Goal: Find specific page/section: Find specific page/section

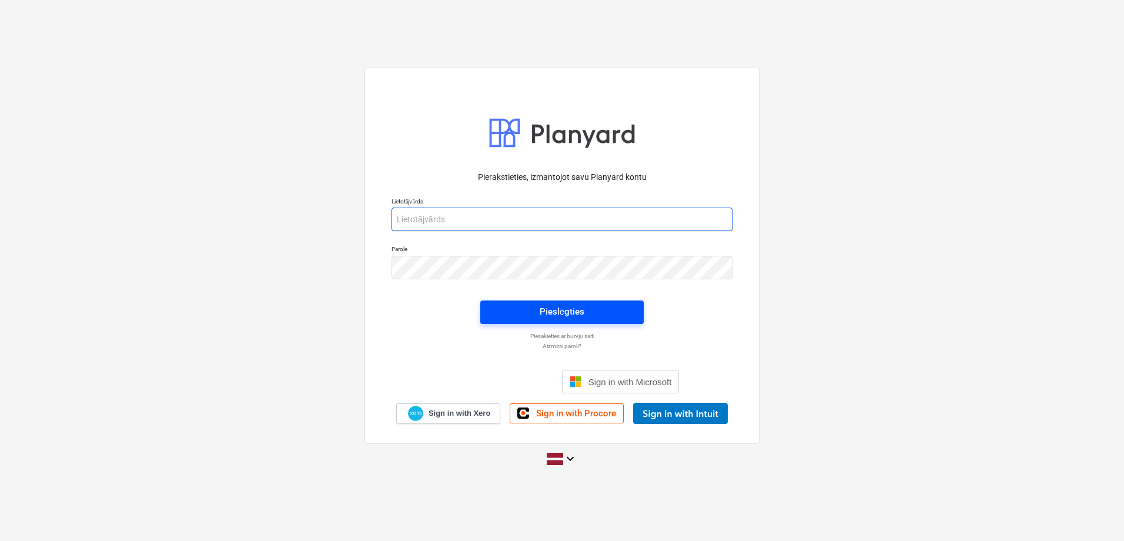
type input "[PERSON_NAME][EMAIL_ADDRESS][DOMAIN_NAME]"
click at [535, 303] on button "Pieslēgties" at bounding box center [561, 312] width 163 height 24
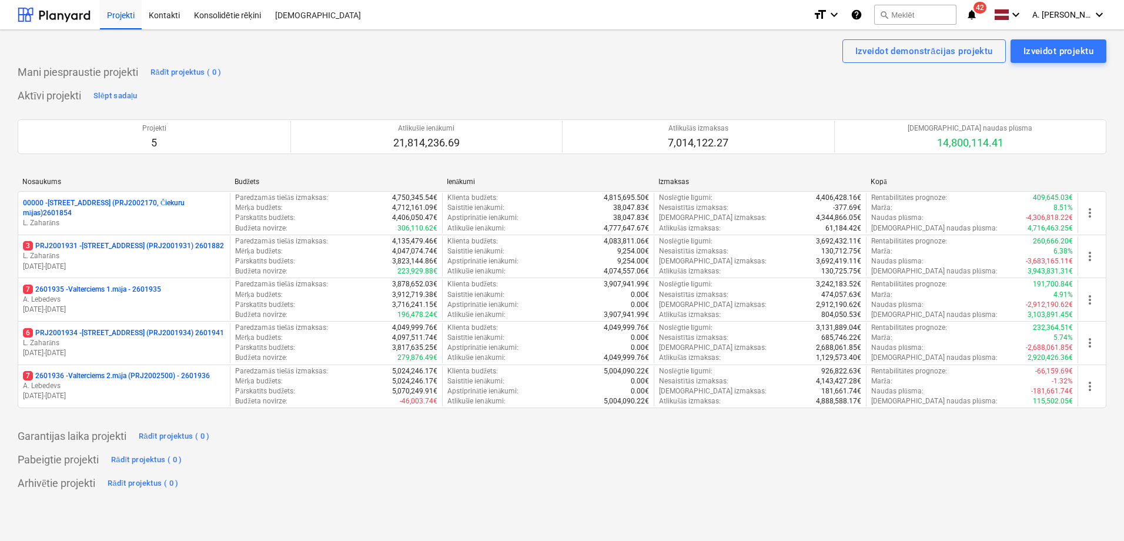
click at [159, 373] on p "7 2601936 - Valterciems 2.māja (PRJ2002500) - 2601936" at bounding box center [116, 376] width 187 height 10
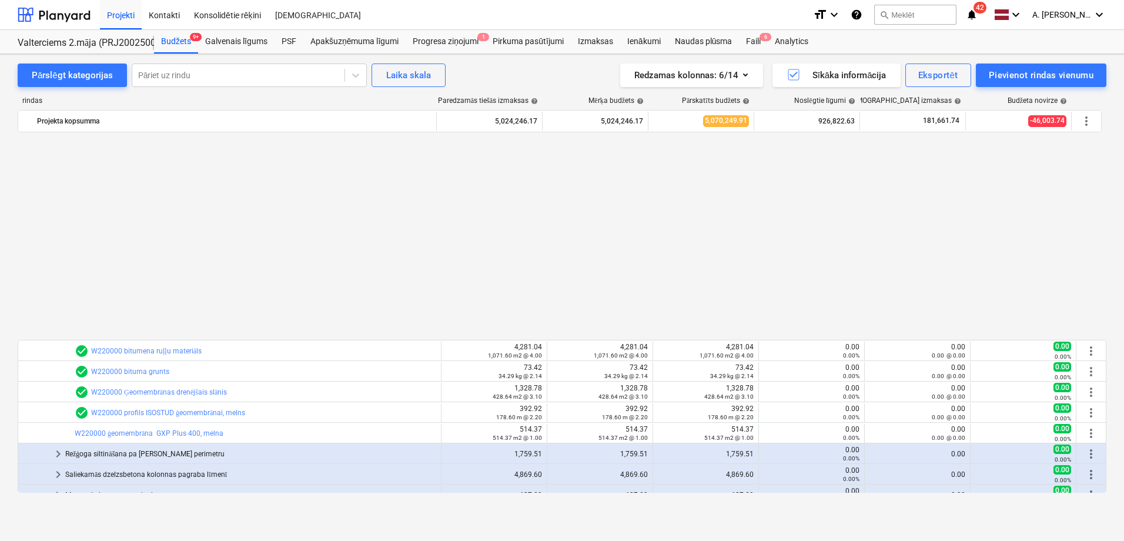
scroll to position [588, 0]
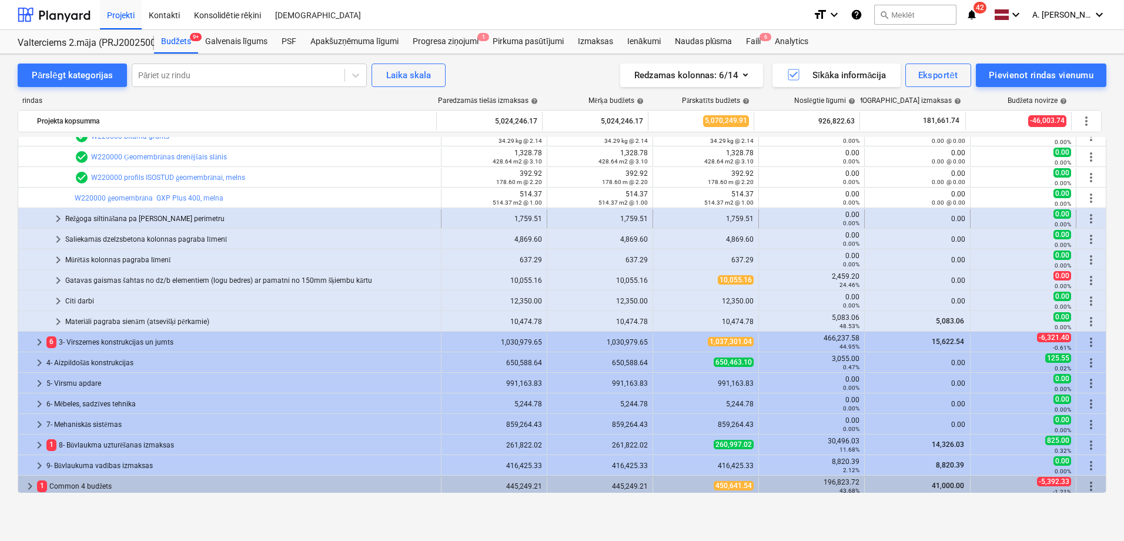
click at [59, 218] on span "keyboard_arrow_right" at bounding box center [58, 219] width 14 height 14
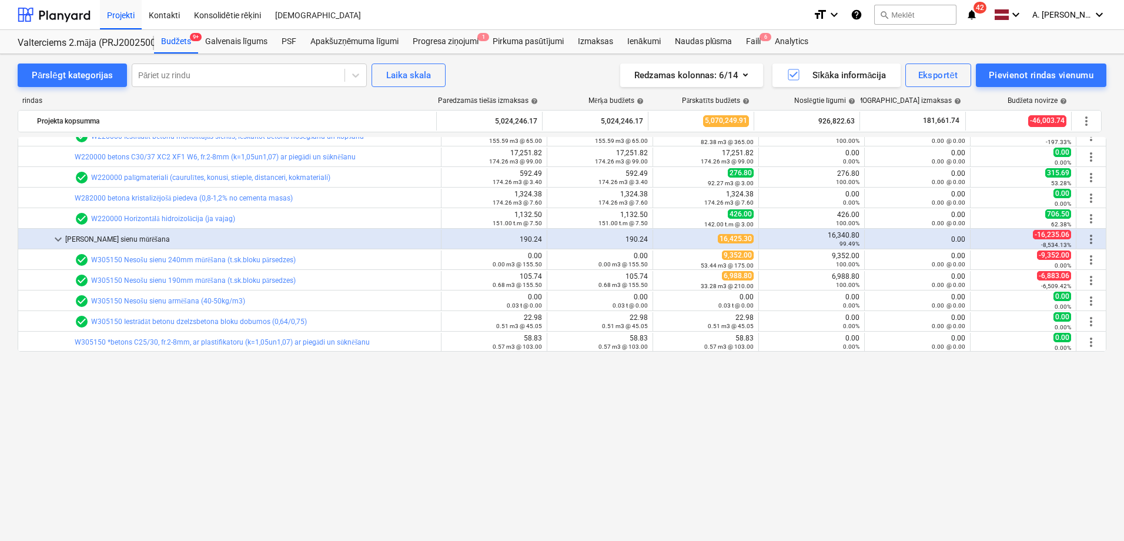
scroll to position [0, 0]
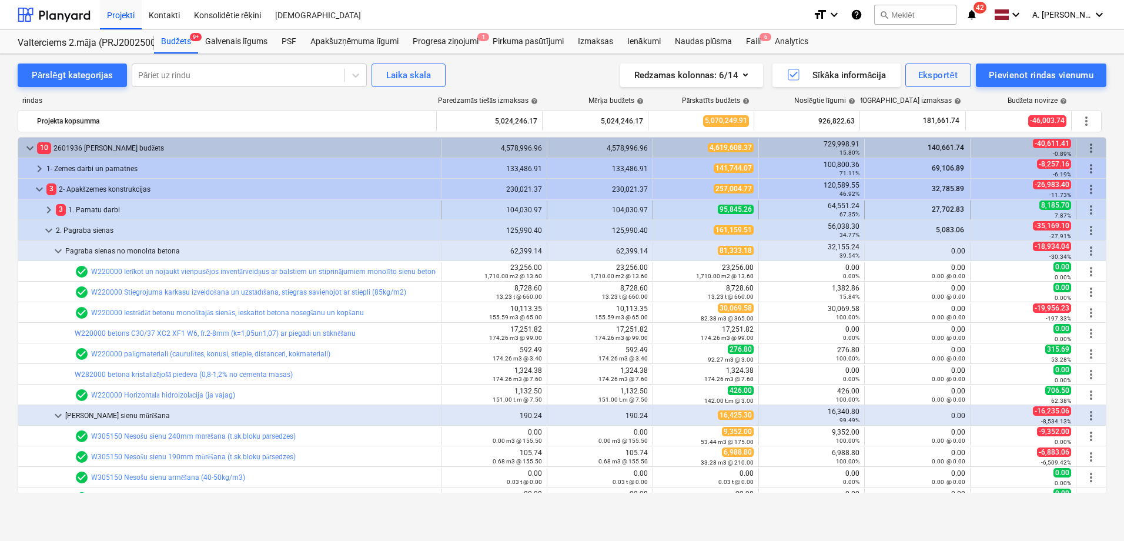
click at [52, 208] on span "keyboard_arrow_right" at bounding box center [49, 210] width 14 height 14
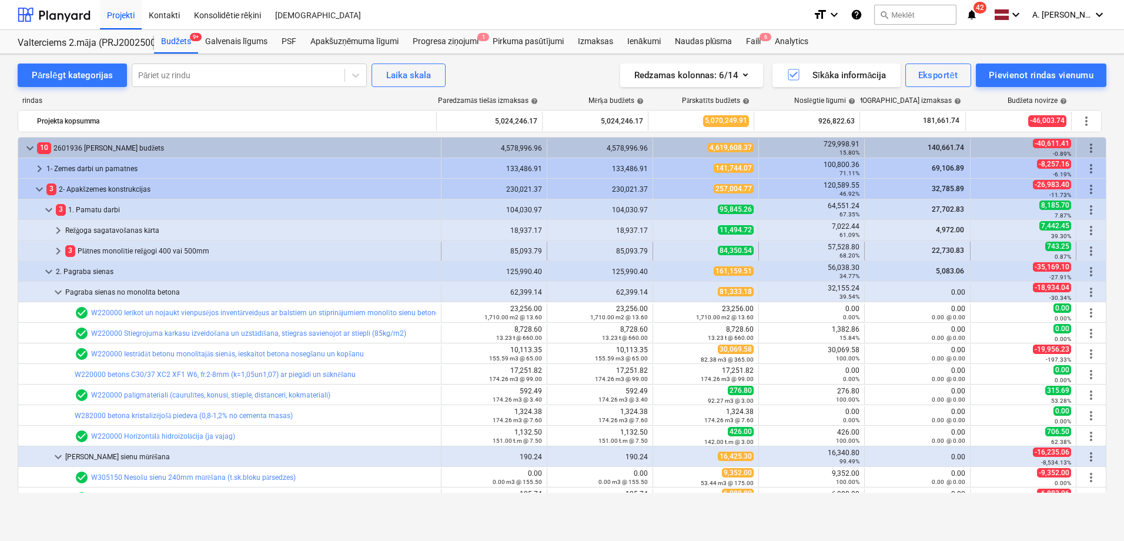
click at [61, 252] on span "keyboard_arrow_right" at bounding box center [58, 251] width 14 height 14
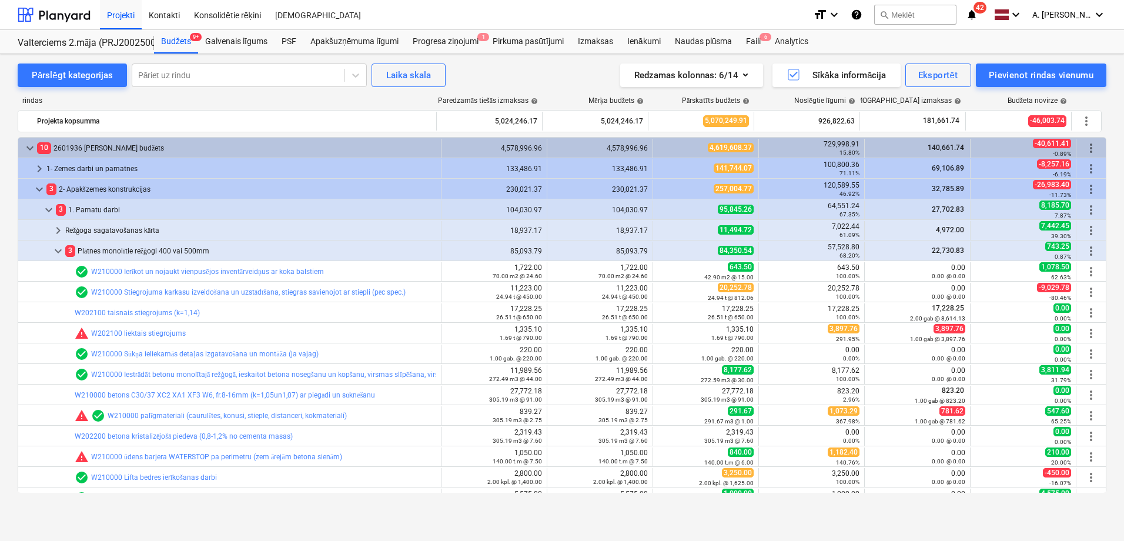
click at [61, 252] on span "keyboard_arrow_down" at bounding box center [58, 251] width 14 height 14
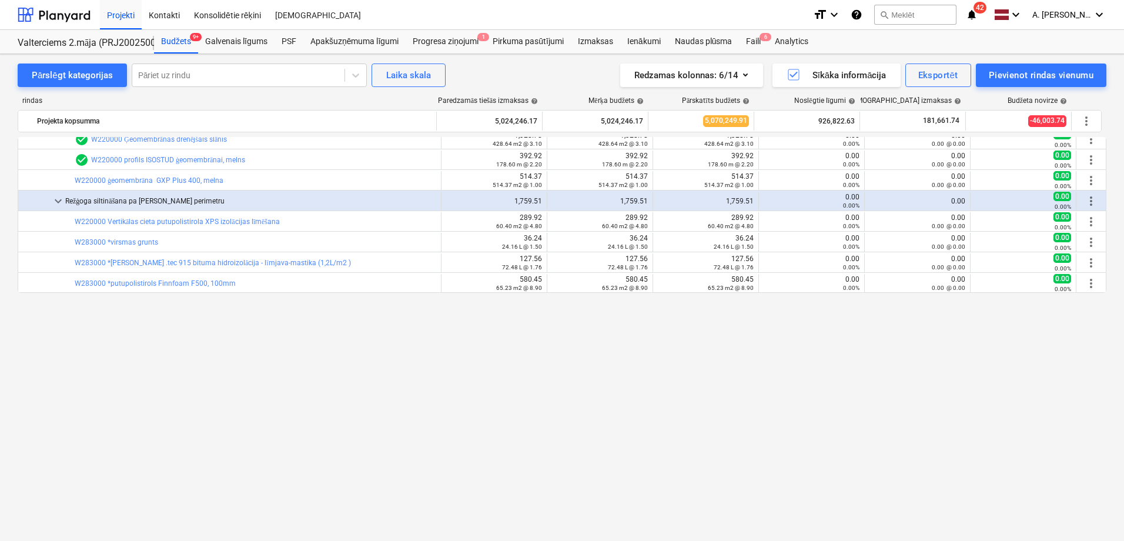
scroll to position [412, 0]
